Goal: Information Seeking & Learning: Understand process/instructions

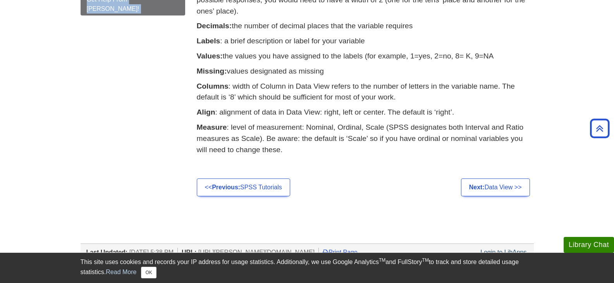
scroll to position [393, 0]
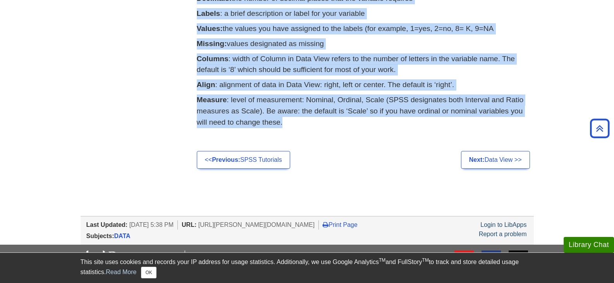
drag, startPoint x: 210, startPoint y: 68, endPoint x: 311, endPoint y: 133, distance: 120.3
click at [507, 162] on link "Next: Data View >>" at bounding box center [495, 160] width 69 height 18
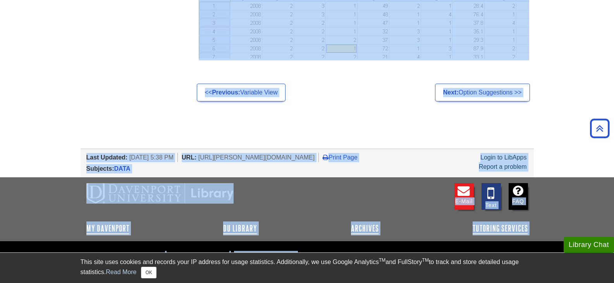
scroll to position [594, 0]
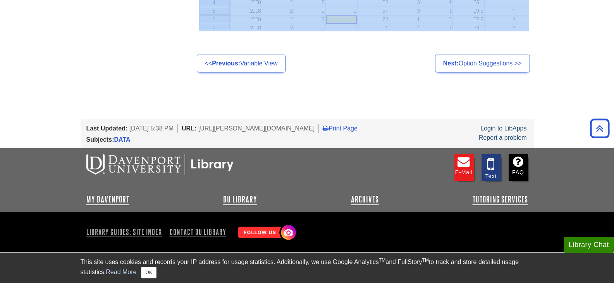
drag, startPoint x: 201, startPoint y: 29, endPoint x: 510, endPoint y: 37, distance: 309.7
copy div "Data View Now, let’s return to the data view. Click on the tab at the bottom le…"
click at [477, 67] on link "Next: Option Suggestions >>" at bounding box center [482, 64] width 95 height 18
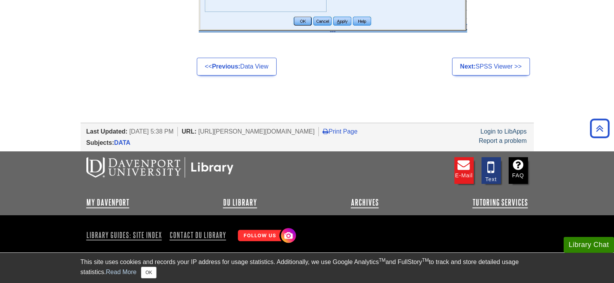
scroll to position [528, 0]
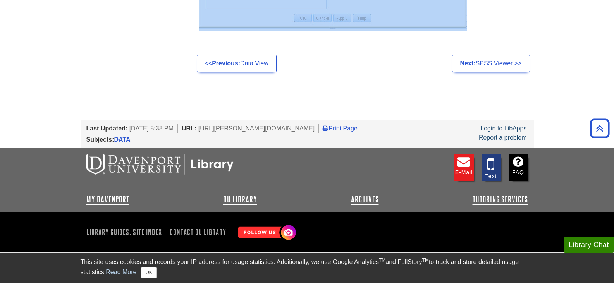
drag, startPoint x: 216, startPoint y: 73, endPoint x: 484, endPoint y: 25, distance: 271.8
click at [496, 65] on link "Next: SPSS Viewer >>" at bounding box center [491, 64] width 78 height 18
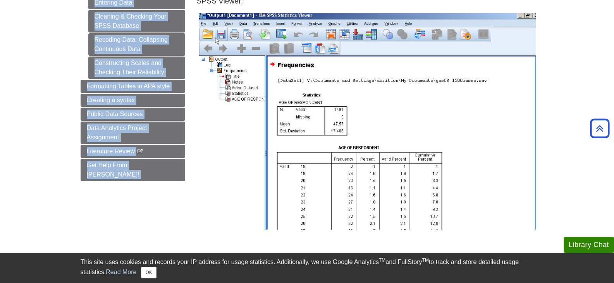
scroll to position [238, 0]
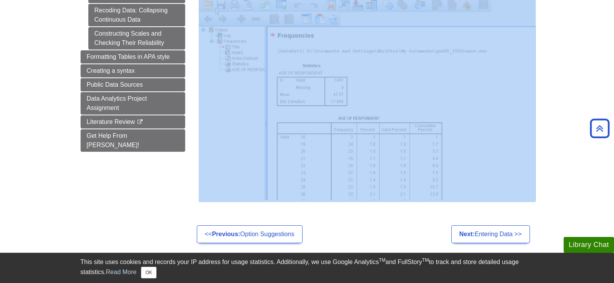
drag, startPoint x: 199, startPoint y: 27, endPoint x: 446, endPoint y: 198, distance: 300.6
click at [446, 198] on div "The SPSS Viewer is the window that provides your output. There are two panels i…" at bounding box center [365, 54] width 337 height 303
copy div "The SPSS Viewer is the window that provides your output. There are two panels i…"
click at [488, 232] on link "Next: Entering Data >>" at bounding box center [491, 235] width 79 height 18
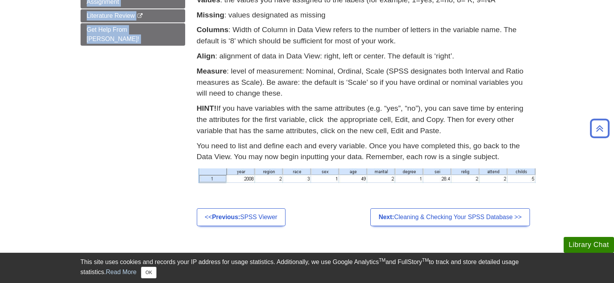
scroll to position [340, 0]
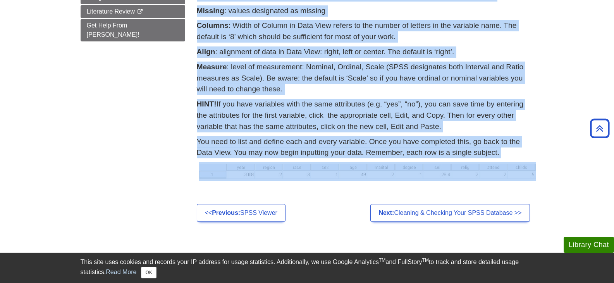
drag, startPoint x: 198, startPoint y: 31, endPoint x: 548, endPoint y: 184, distance: 381.8
click at [548, 184] on body "Library Chat This site uses cookies and records your IP address for usage stati…" at bounding box center [307, 46] width 614 height 772
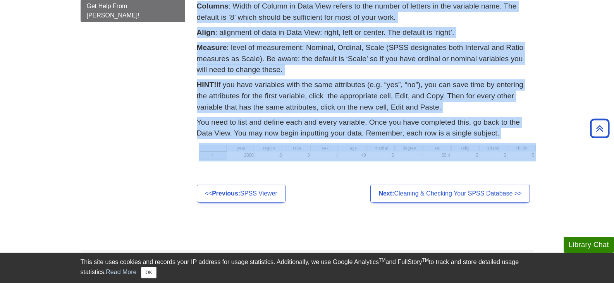
scroll to position [378, 0]
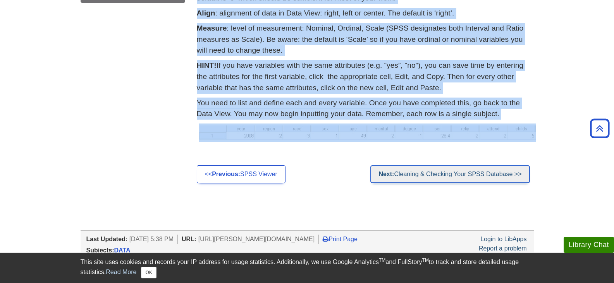
click at [455, 175] on link "Next: Cleaning & Checking Your SPSS Database >>" at bounding box center [450, 174] width 159 height 18
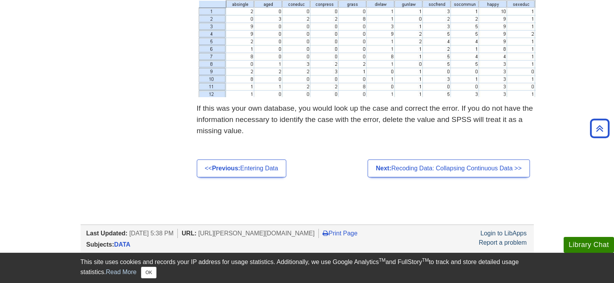
scroll to position [1059, 0]
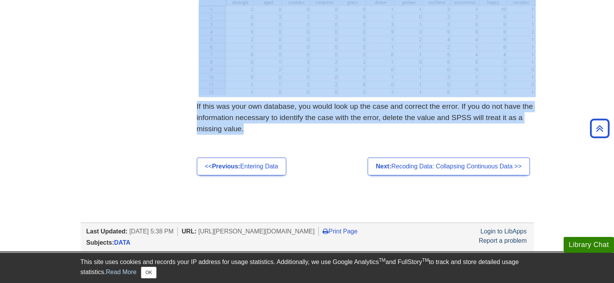
drag, startPoint x: 202, startPoint y: 69, endPoint x: 531, endPoint y: 131, distance: 334.5
copy div "loremip & Dolorsit Amet CONS Adipisci Elit sed doei tempori utla etdo, mag aliq…"
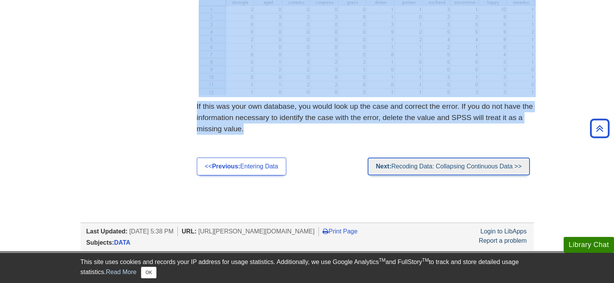
click at [470, 170] on link "Next: Recoding Data: Collapsing Continuous Data >>" at bounding box center [449, 167] width 162 height 18
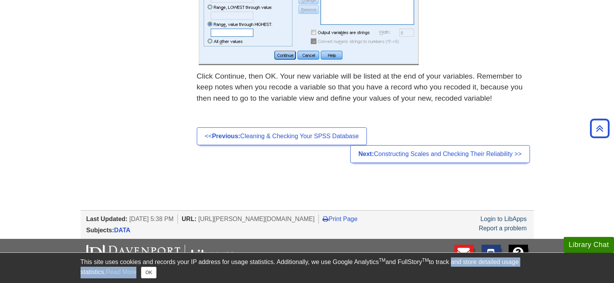
scroll to position [617, 0]
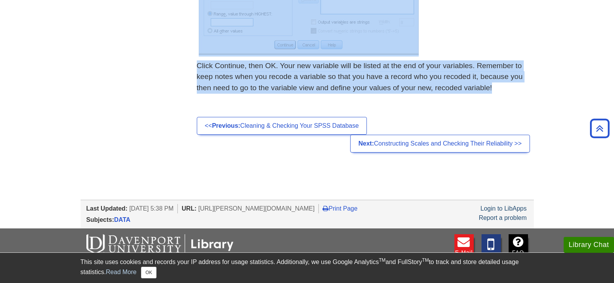
drag, startPoint x: 199, startPoint y: 67, endPoint x: 510, endPoint y: 90, distance: 312.4
copy div "Loremips Dolo: Sitametcon Adipiscing Elit Seddo eiu tempo inci utl etd magn al …"
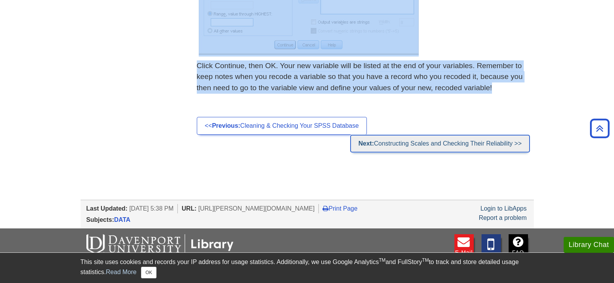
click at [457, 146] on link "Next: Constructing Scales and Checking Their Reliability >>" at bounding box center [439, 144] width 179 height 18
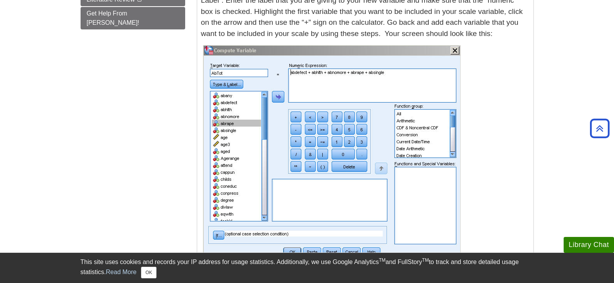
scroll to position [388, 0]
